Goal: Find specific page/section: Find specific page/section

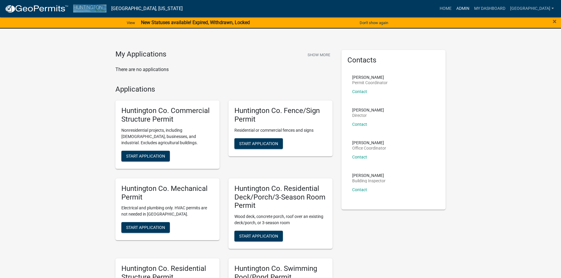
click at [462, 8] on link "Admin" at bounding box center [463, 8] width 18 height 11
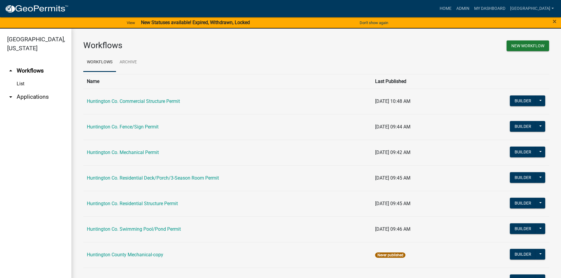
click at [50, 95] on link "arrow_drop_down Applications" at bounding box center [35, 97] width 71 height 14
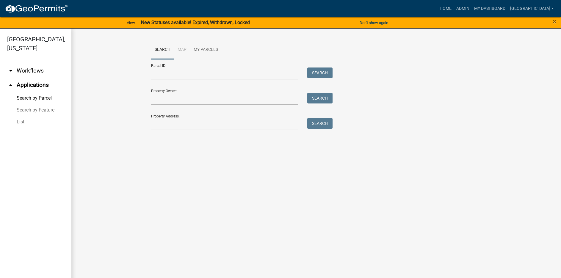
click at [22, 120] on link "List" at bounding box center [35, 122] width 71 height 12
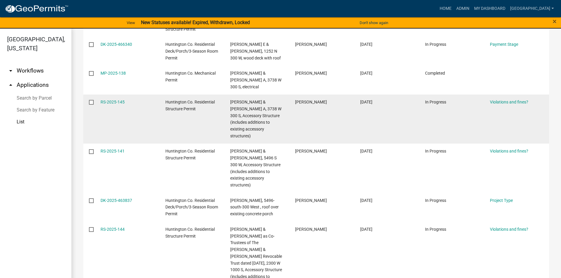
scroll to position [159, 0]
